Goal: Task Accomplishment & Management: Complete application form

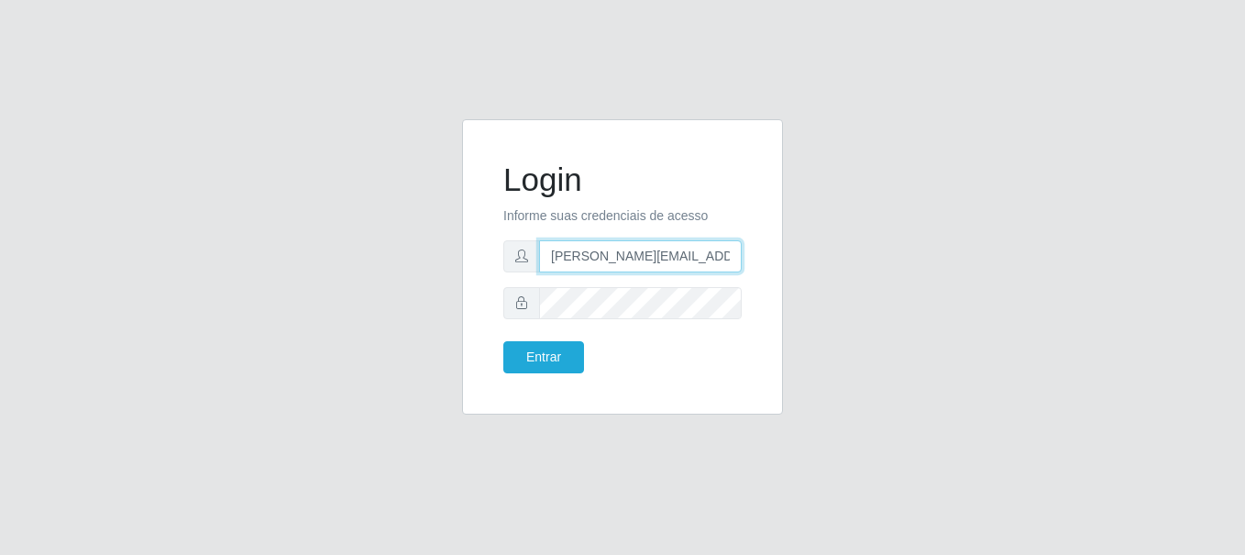
type input "[PERSON_NAME][EMAIL_ADDRESS][PERSON_NAME][DOMAIN_NAME]"
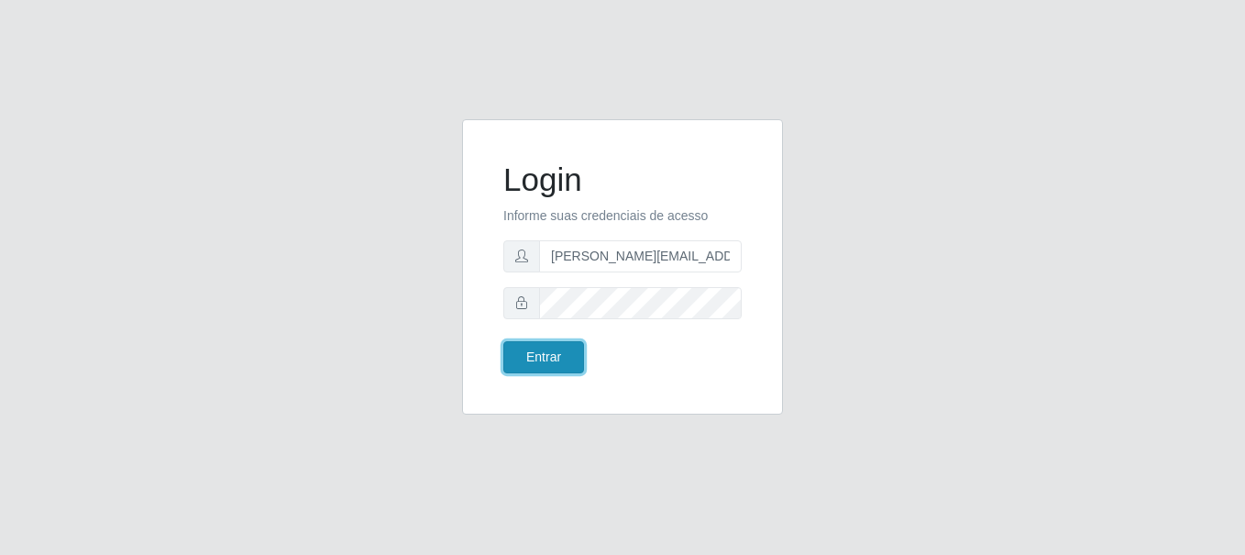
click at [543, 357] on button "Entrar" at bounding box center [543, 357] width 81 height 32
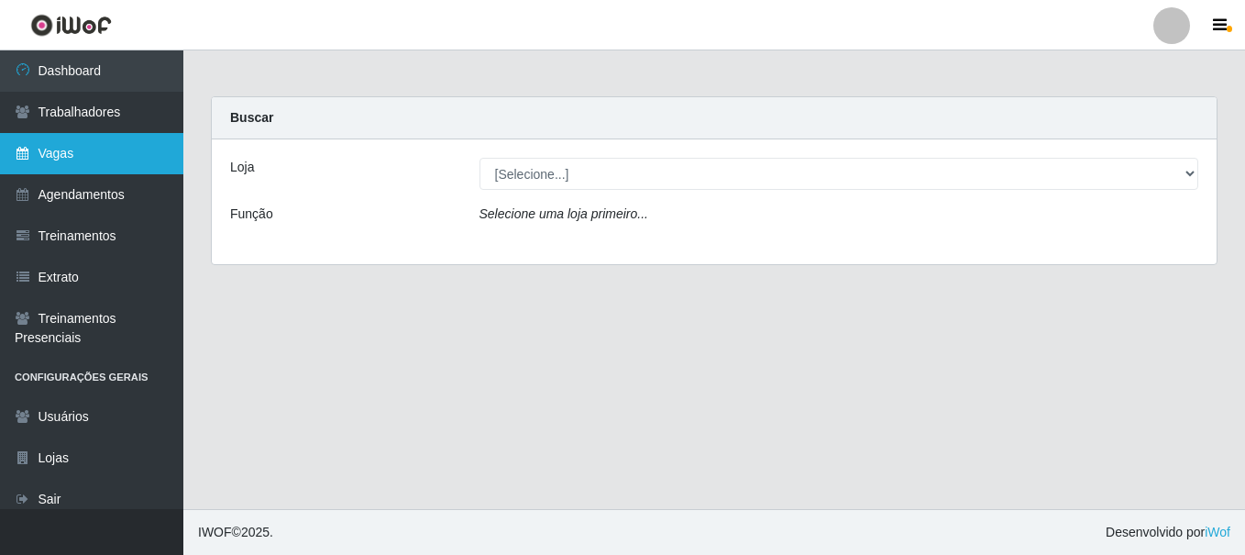
click at [92, 153] on link "Vagas" at bounding box center [91, 153] width 183 height 41
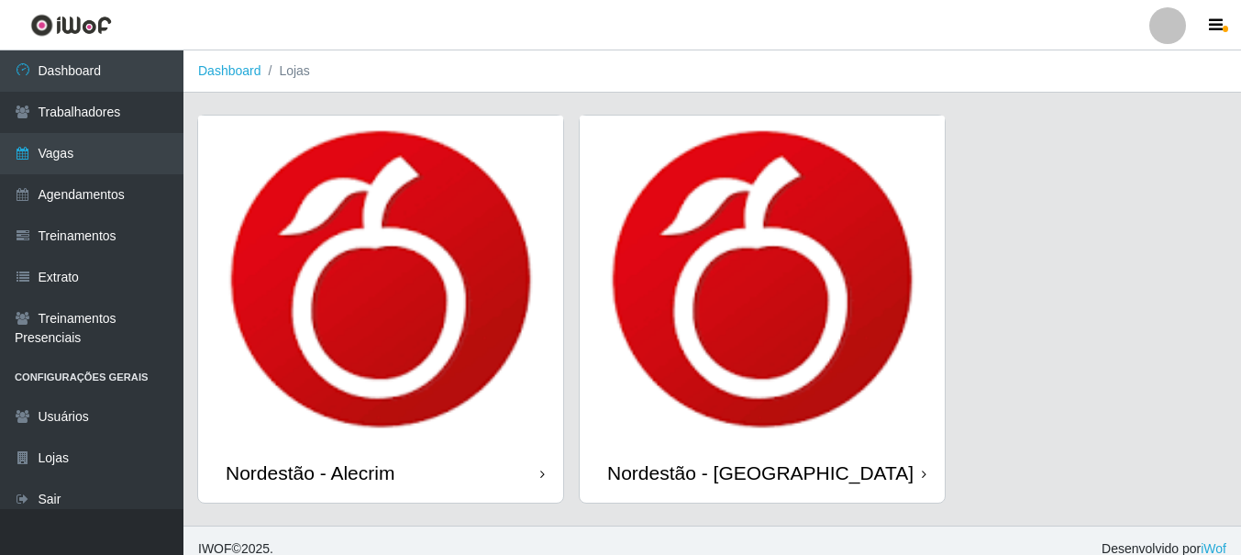
click at [314, 472] on div "Nordestão - Alecrim" at bounding box center [310, 472] width 169 height 23
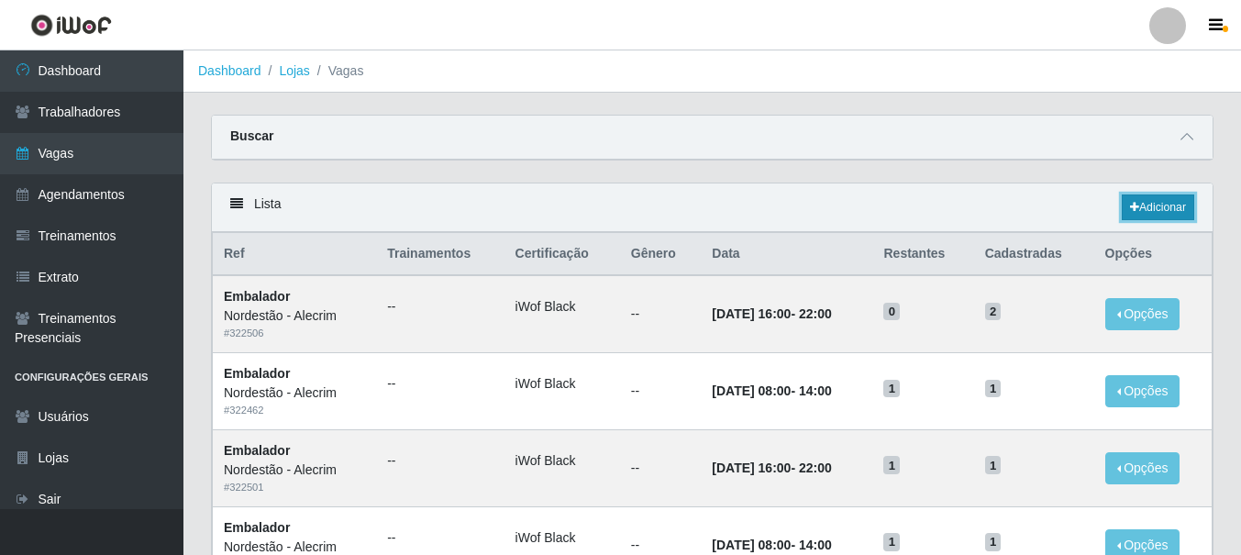
click at [1155, 208] on link "Adicionar" at bounding box center [1157, 207] width 72 height 26
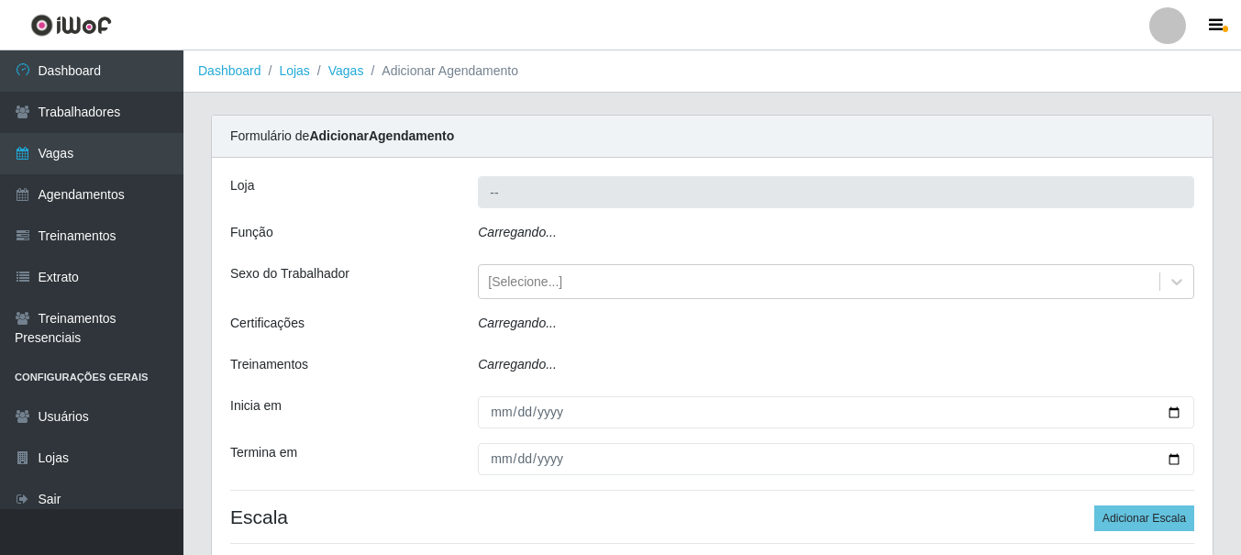
type input "Nordestão - Alecrim"
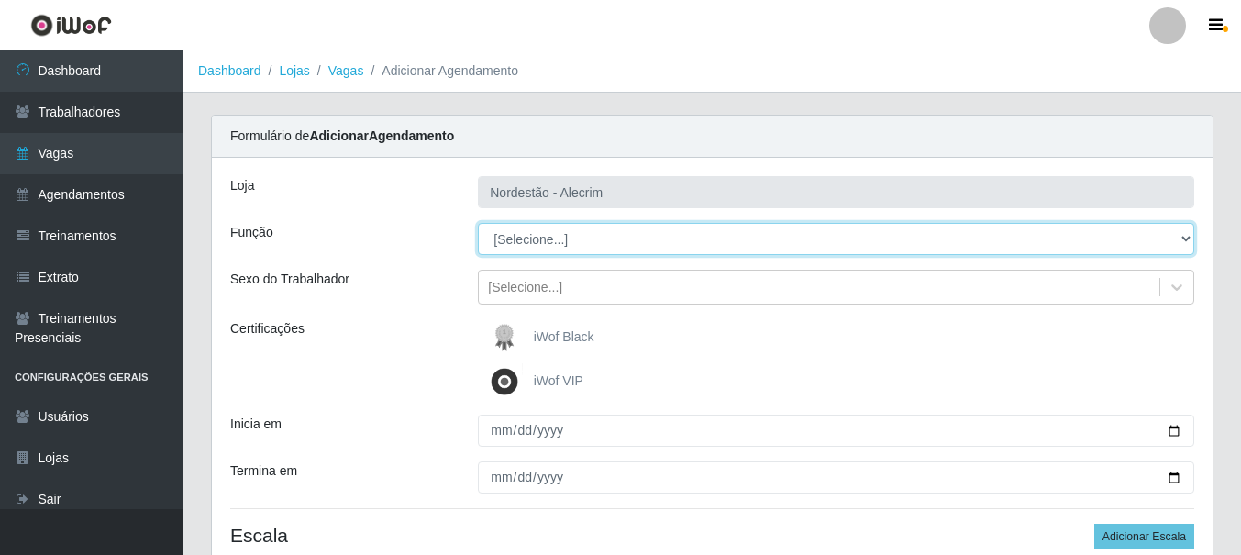
select select "1"
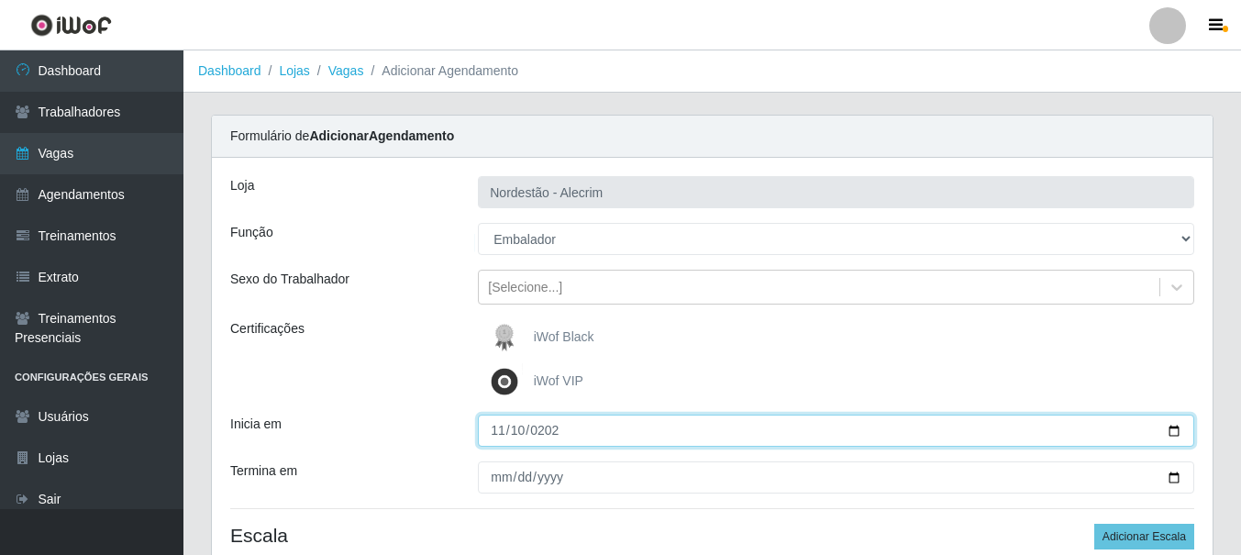
type input "[DATE]"
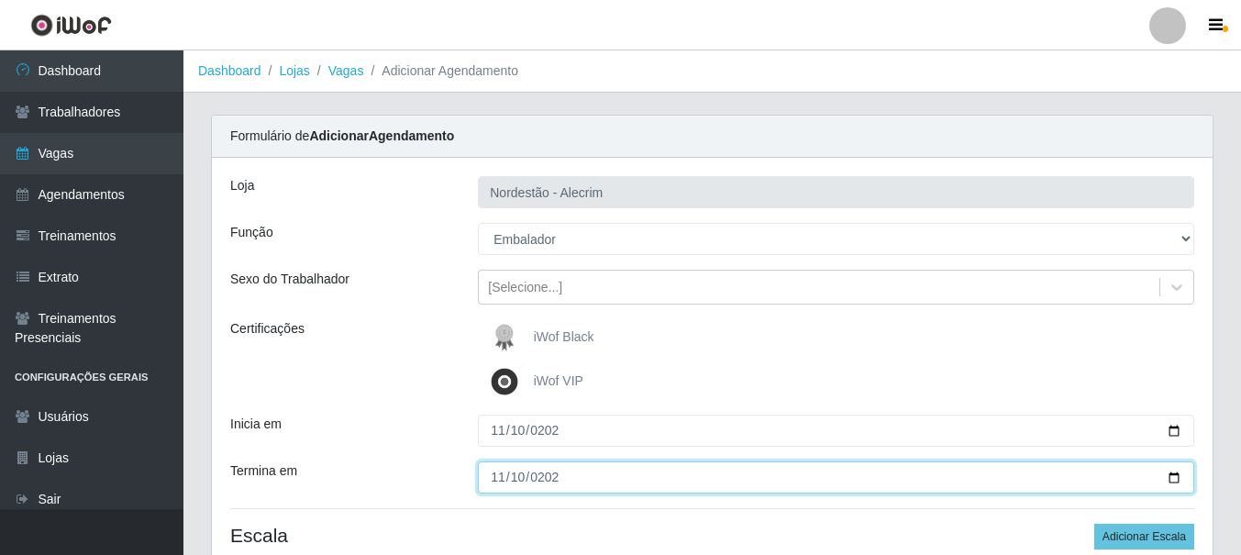
type input "[DATE]"
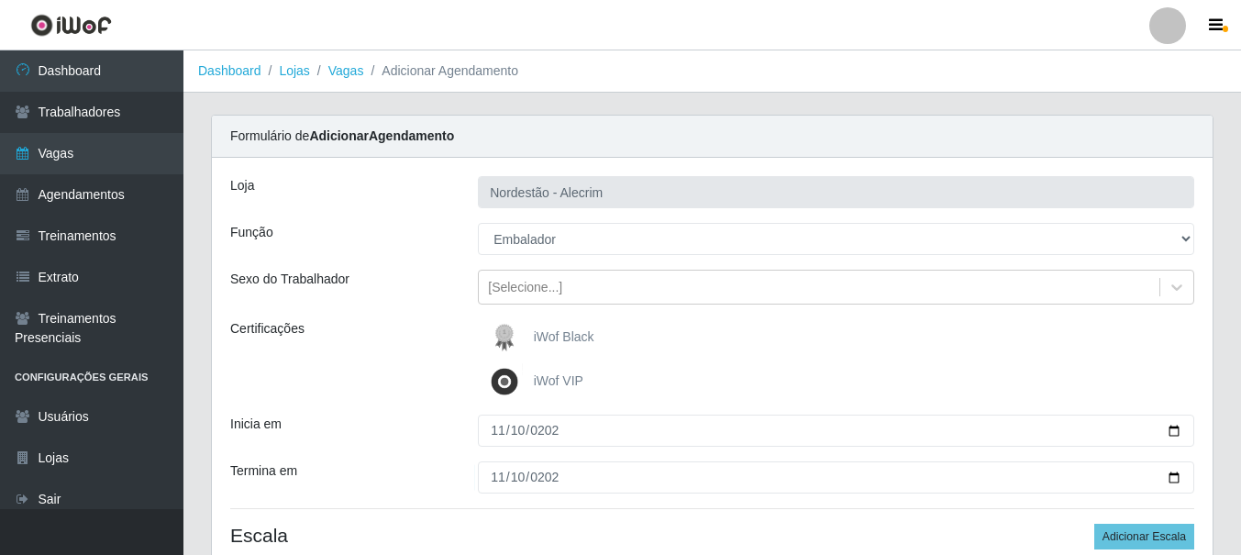
click at [835, 337] on div "iWof Black" at bounding box center [836, 337] width 716 height 37
click at [498, 333] on img at bounding box center [508, 337] width 44 height 37
click at [0, 0] on input "iWof Black" at bounding box center [0, 0] width 0 height 0
click at [501, 333] on img at bounding box center [508, 337] width 44 height 37
click at [0, 0] on input "iWof Black" at bounding box center [0, 0] width 0 height 0
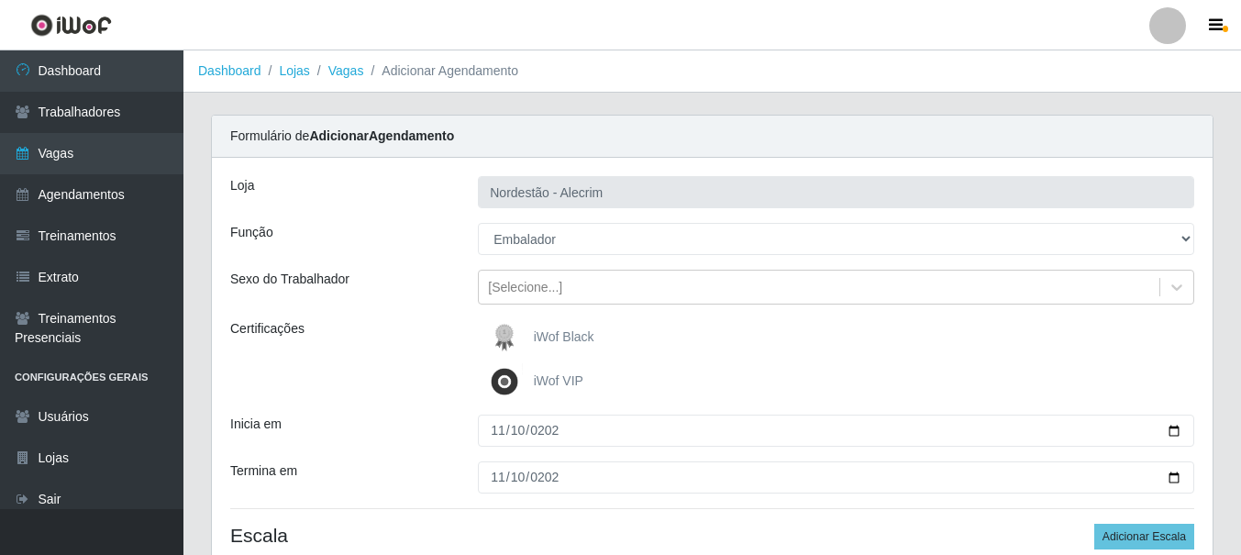
click at [501, 333] on img at bounding box center [508, 337] width 44 height 37
click at [0, 0] on input "iWof Black" at bounding box center [0, 0] width 0 height 0
click at [534, 339] on span "iWof Black" at bounding box center [564, 336] width 61 height 15
click at [0, 0] on input "iWof Black" at bounding box center [0, 0] width 0 height 0
click at [534, 339] on span "iWof Black" at bounding box center [564, 336] width 61 height 15
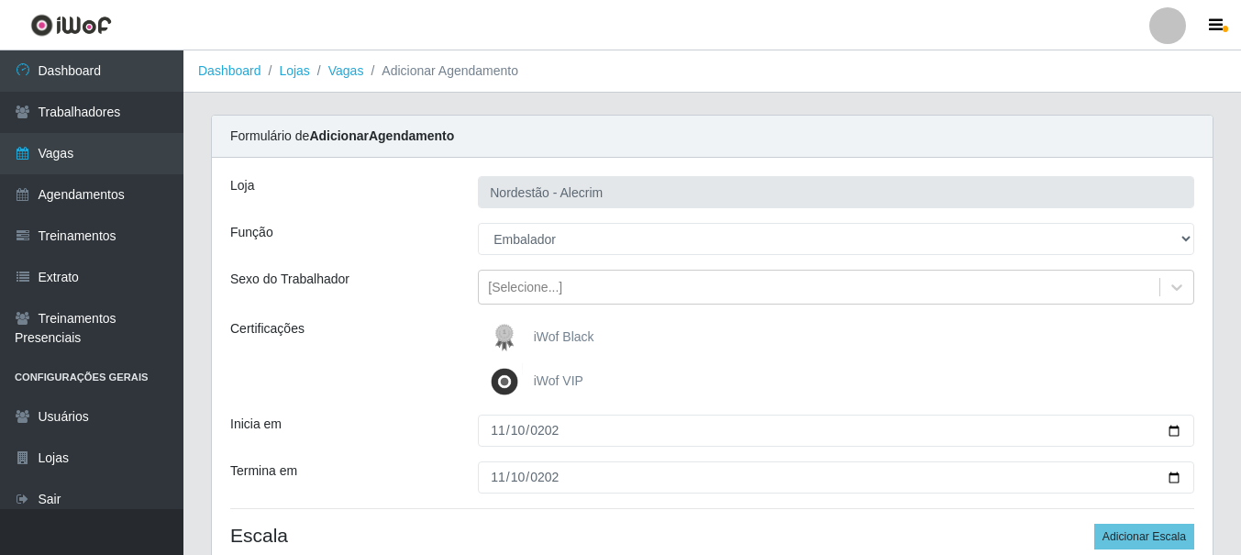
click at [0, 0] on input "iWof Black" at bounding box center [0, 0] width 0 height 0
click at [534, 338] on span "iWof Black" at bounding box center [564, 336] width 61 height 15
click at [0, 0] on input "iWof Black" at bounding box center [0, 0] width 0 height 0
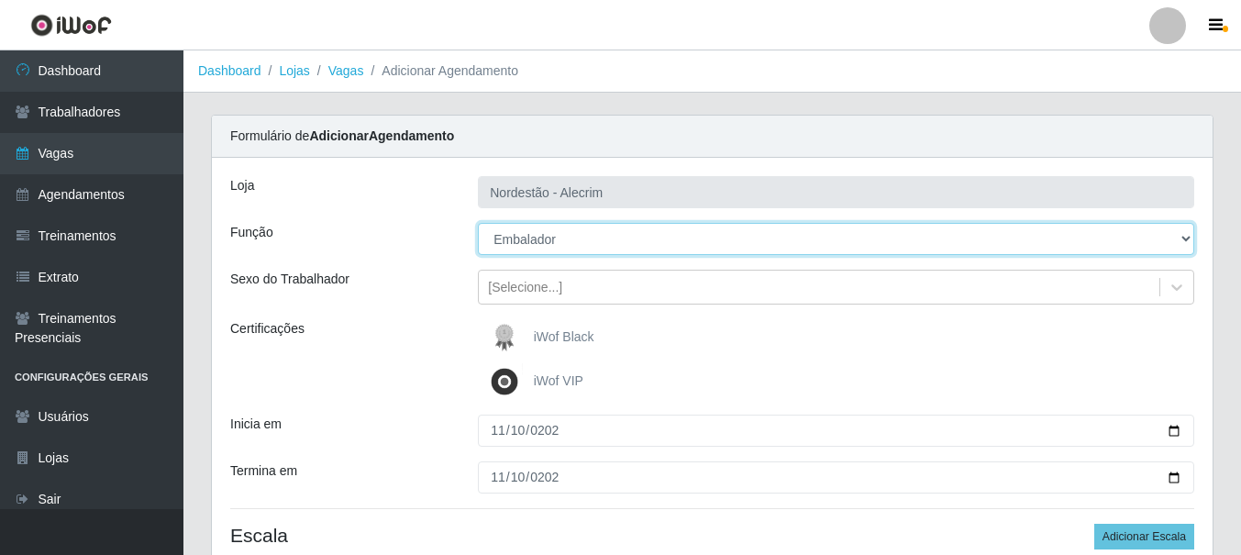
click at [554, 228] on select "[Selecione...] Embalador Embalador + Embalador ++" at bounding box center [836, 239] width 716 height 32
click at [557, 230] on select "[Selecione...] Embalador Embalador + Embalador ++" at bounding box center [836, 239] width 716 height 32
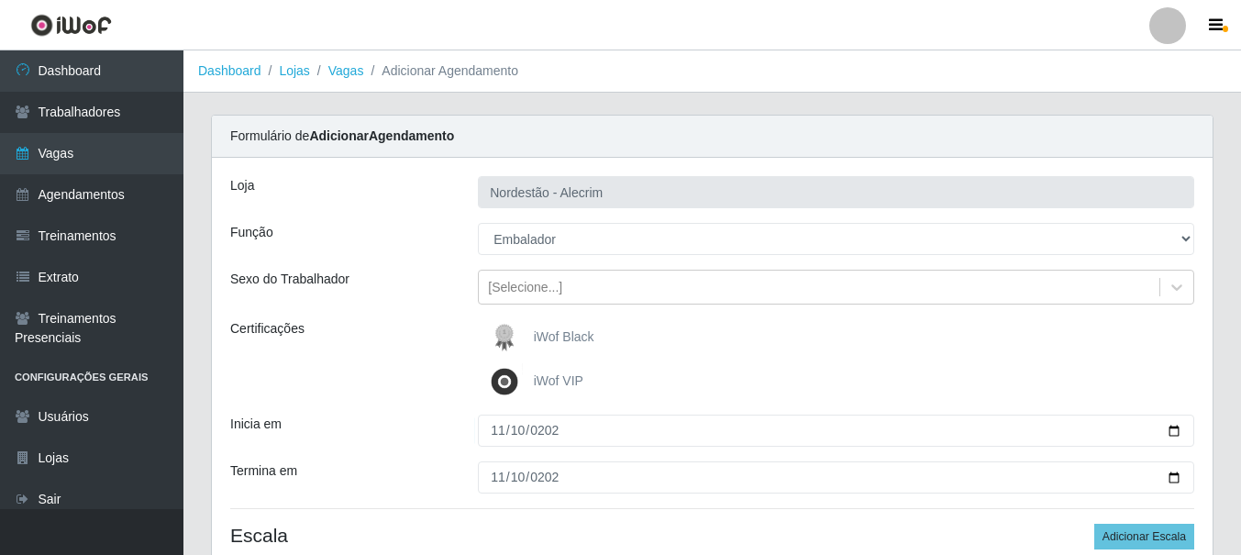
click at [299, 324] on label "Certificações" at bounding box center [267, 328] width 74 height 19
click at [551, 353] on label "iWof Black" at bounding box center [540, 337] width 108 height 37
click at [0, 0] on input "iWof Black" at bounding box center [0, 0] width 0 height 0
click at [551, 353] on label "iWof Black" at bounding box center [540, 337] width 108 height 37
click at [0, 0] on input "iWof Black" at bounding box center [0, 0] width 0 height 0
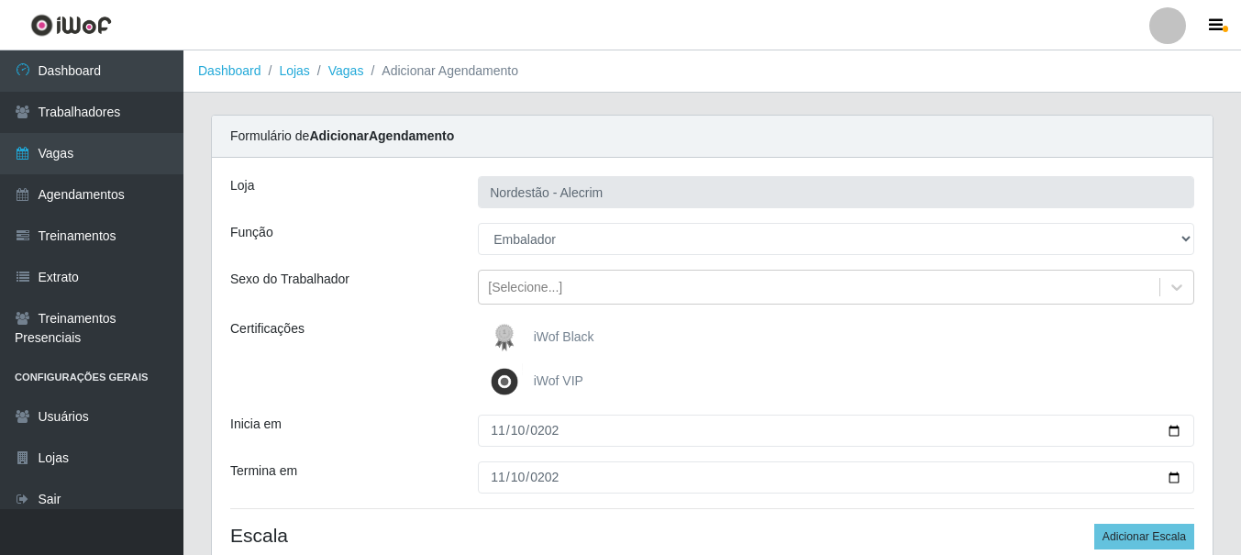
click at [555, 337] on span "iWof Black" at bounding box center [564, 336] width 61 height 15
click at [0, 0] on input "iWof Black" at bounding box center [0, 0] width 0 height 0
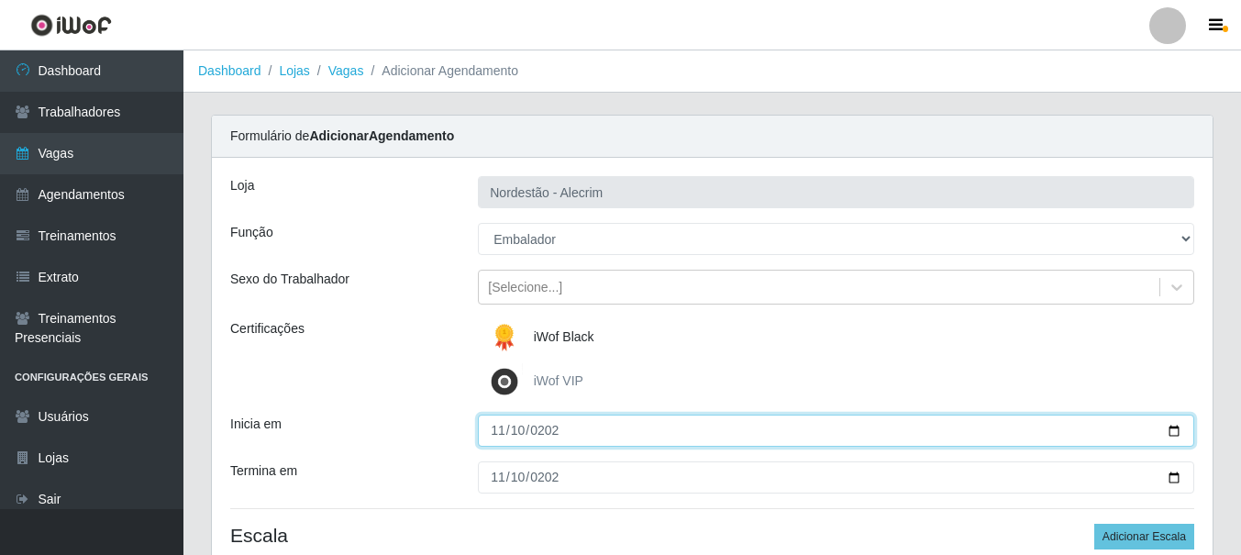
click at [886, 416] on input "[DATE]" at bounding box center [836, 430] width 716 height 32
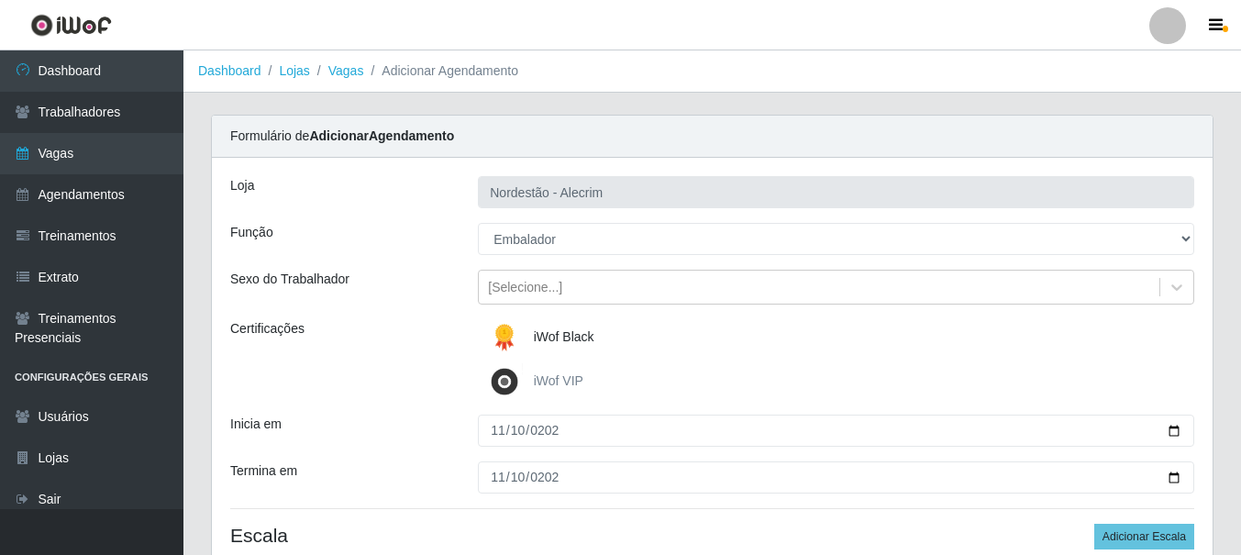
click at [596, 336] on div "iWof Black" at bounding box center [836, 337] width 716 height 37
click at [567, 337] on span "iWof Black" at bounding box center [564, 336] width 61 height 15
click at [0, 0] on input "iWof Black" at bounding box center [0, 0] width 0 height 0
click at [577, 335] on span "iWof Black" at bounding box center [564, 336] width 61 height 15
click at [0, 0] on input "iWof Black" at bounding box center [0, 0] width 0 height 0
